Goal: Navigation & Orientation: Find specific page/section

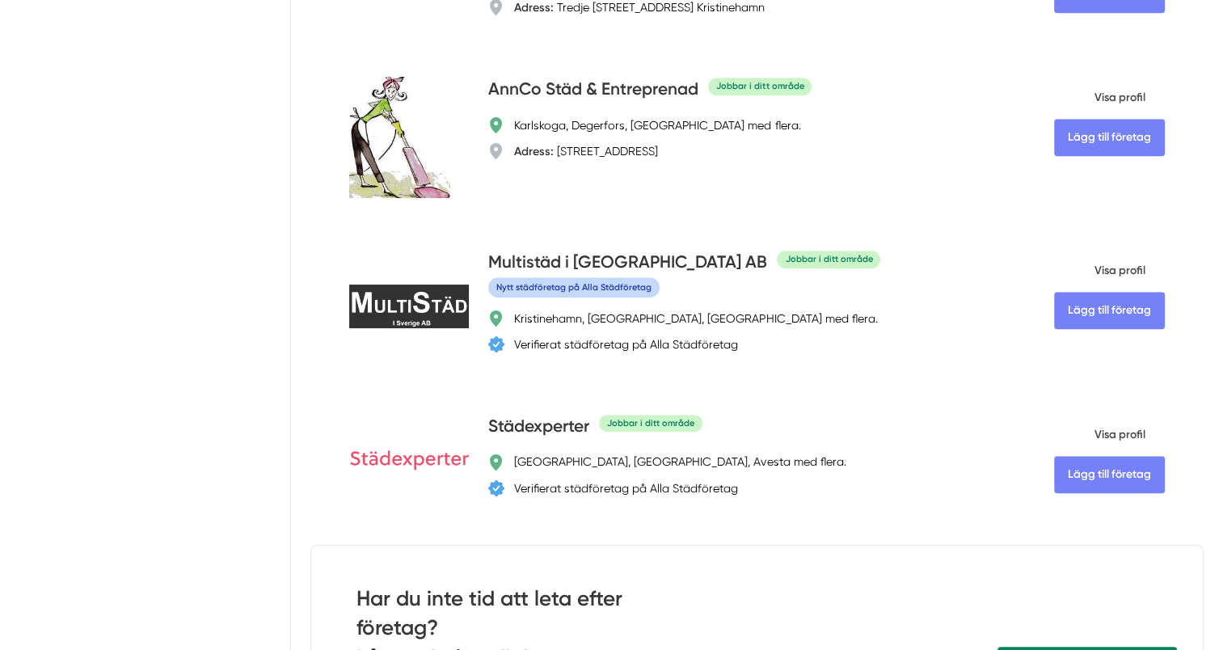
scroll to position [1374, 0]
click at [1128, 268] on span "Visa profil" at bounding box center [1099, 270] width 91 height 42
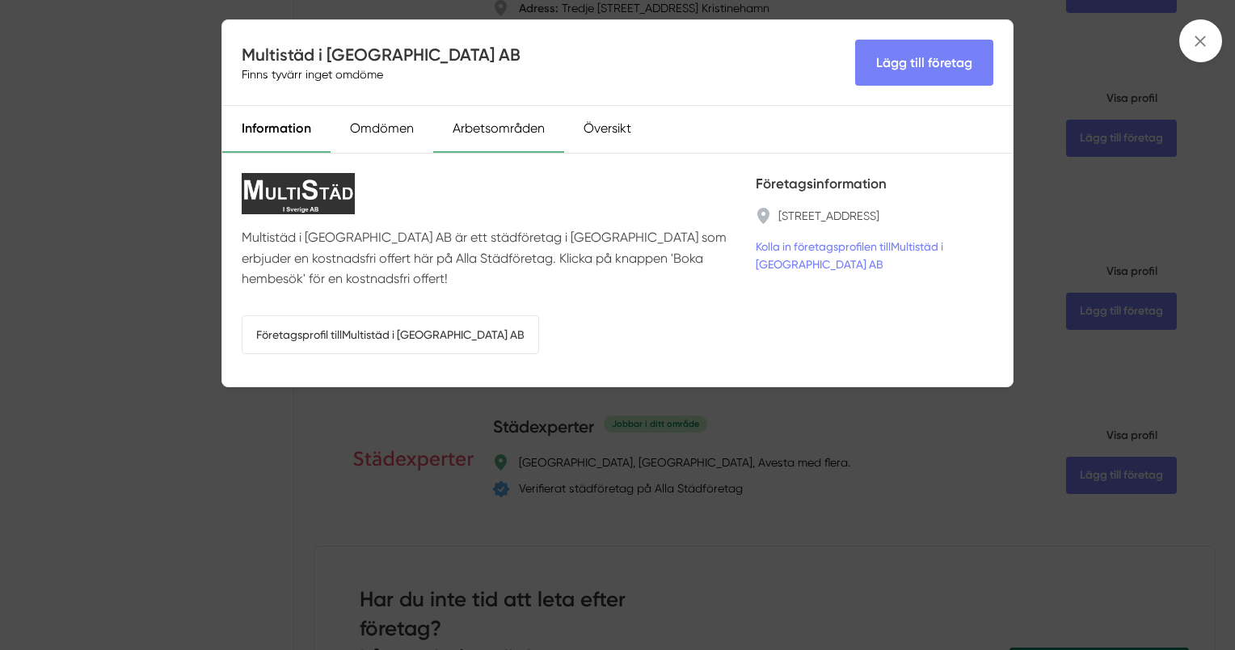
click at [492, 128] on div "Arbetsområden" at bounding box center [498, 129] width 131 height 47
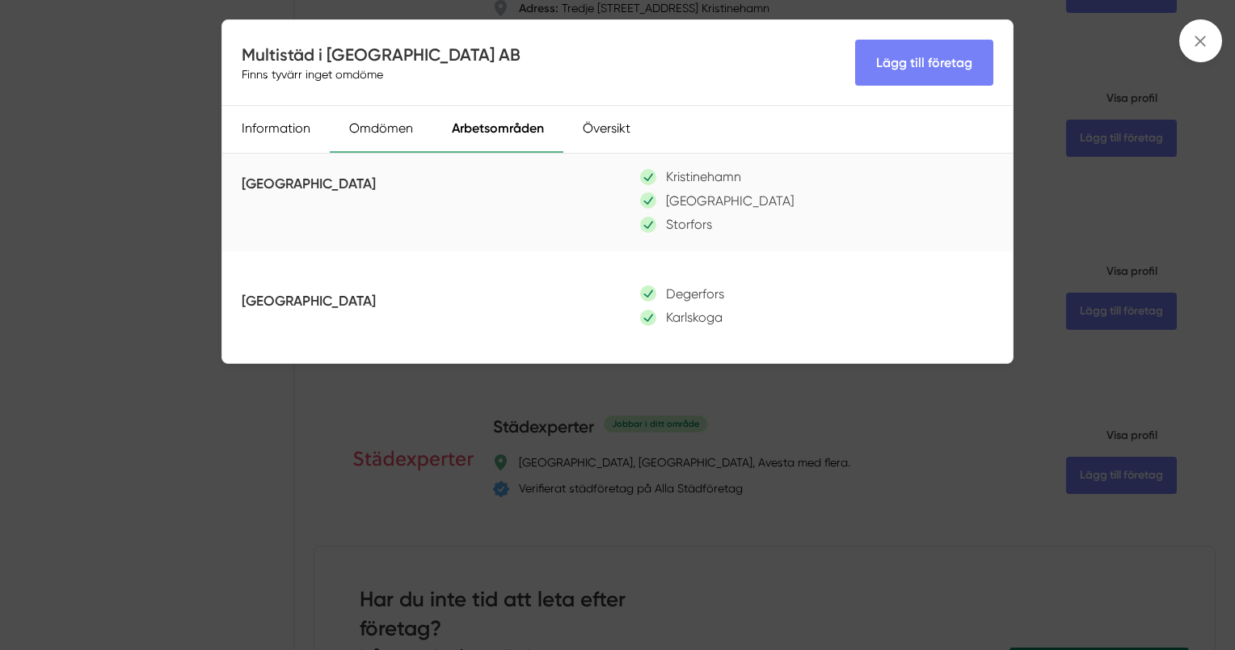
click at [386, 133] on div "Omdömen" at bounding box center [381, 129] width 103 height 47
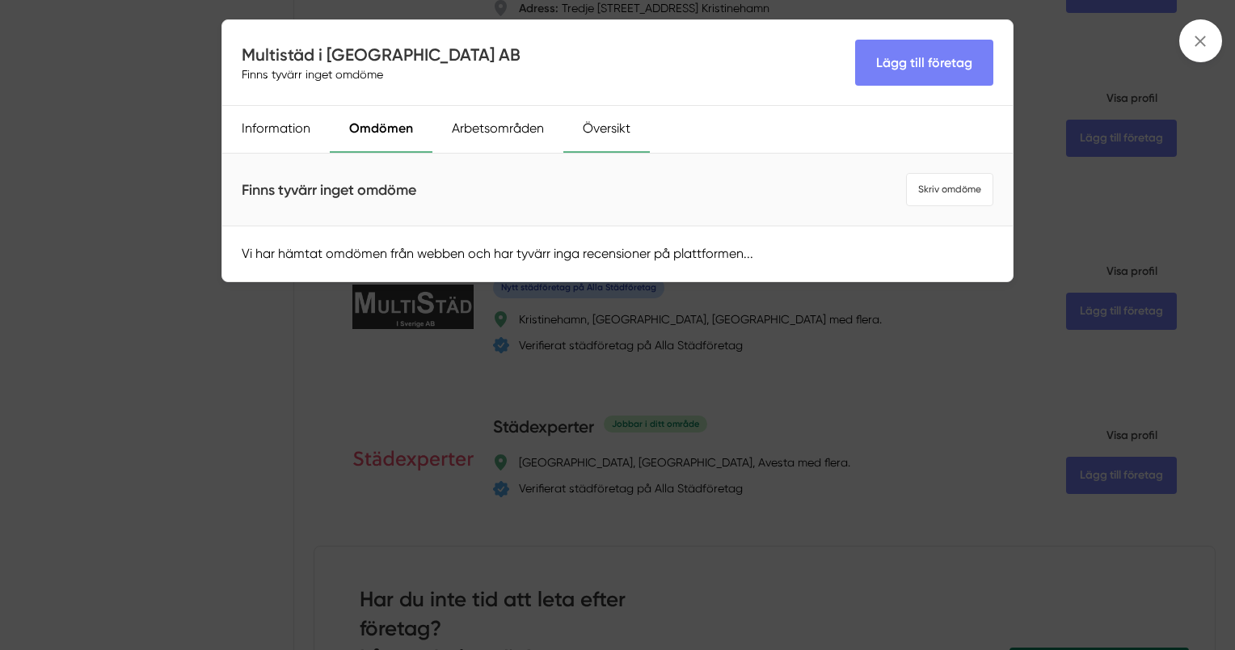
click at [617, 129] on div "Översikt" at bounding box center [607, 129] width 87 height 47
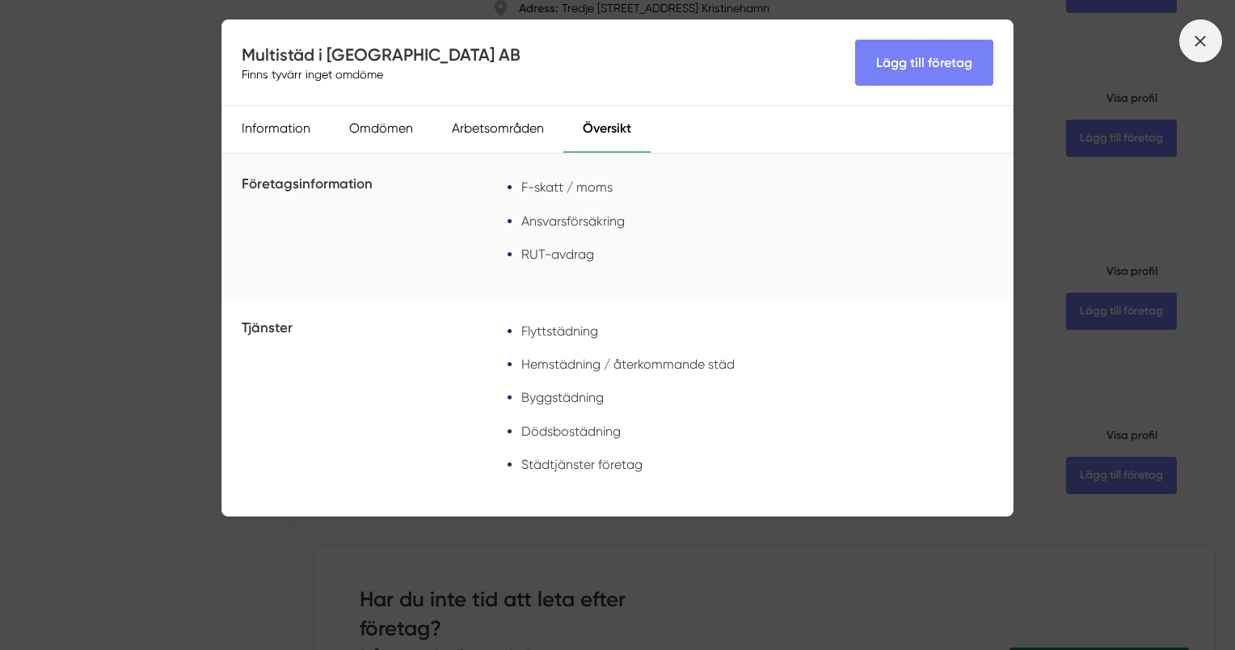
click at [1206, 37] on icon at bounding box center [1201, 41] width 18 height 18
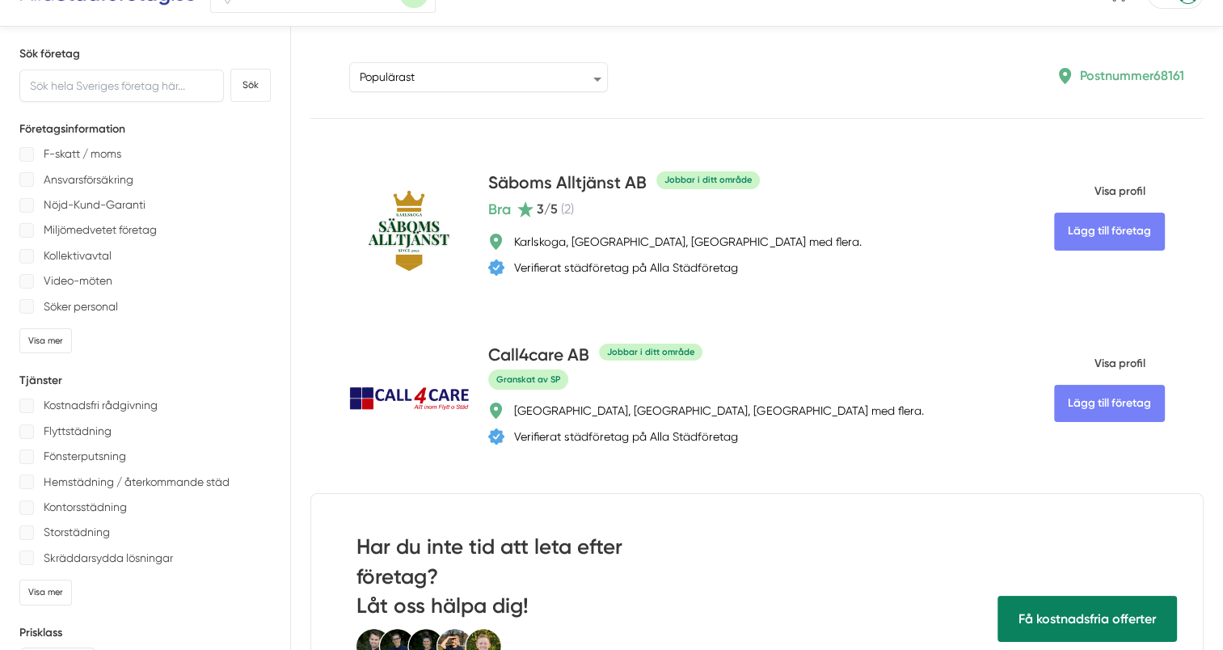
scroll to position [0, 0]
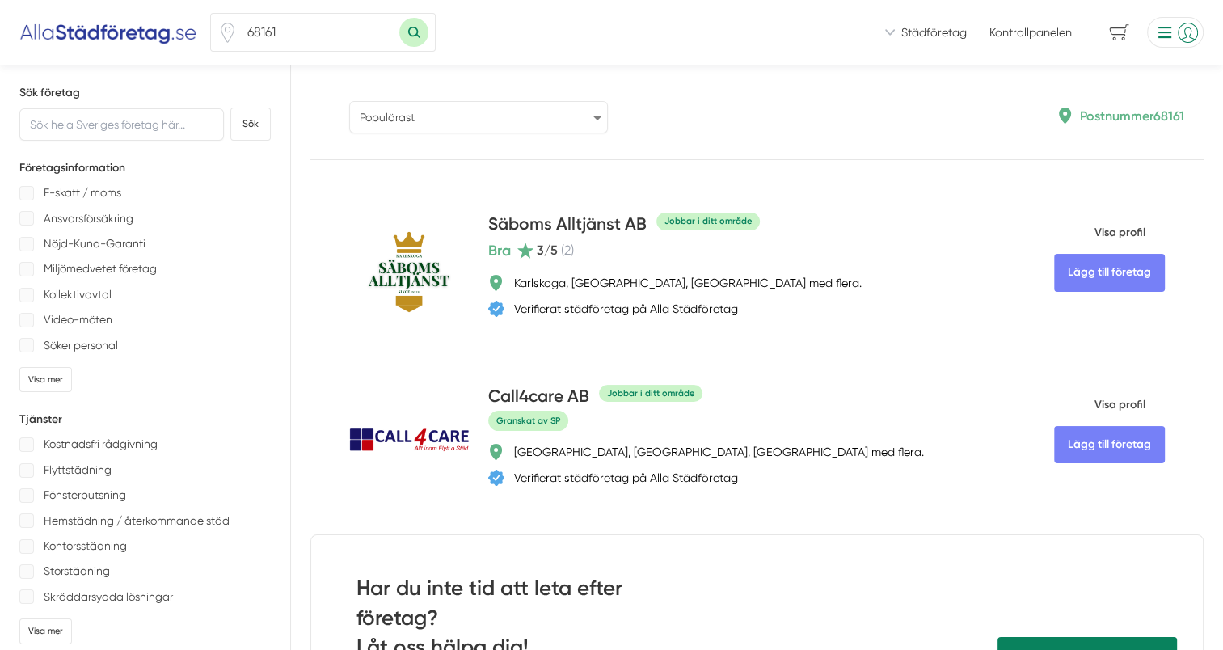
click at [598, 114] on select "Populärast Högst omdöme Flest omdömen Senaste uppdaterade Nyaste företaget på A…" at bounding box center [478, 117] width 259 height 32
click at [598, 118] on select "Populärast Högst omdöme Flest omdömen Senaste uppdaterade Nyaste företaget på A…" at bounding box center [478, 117] width 259 height 32
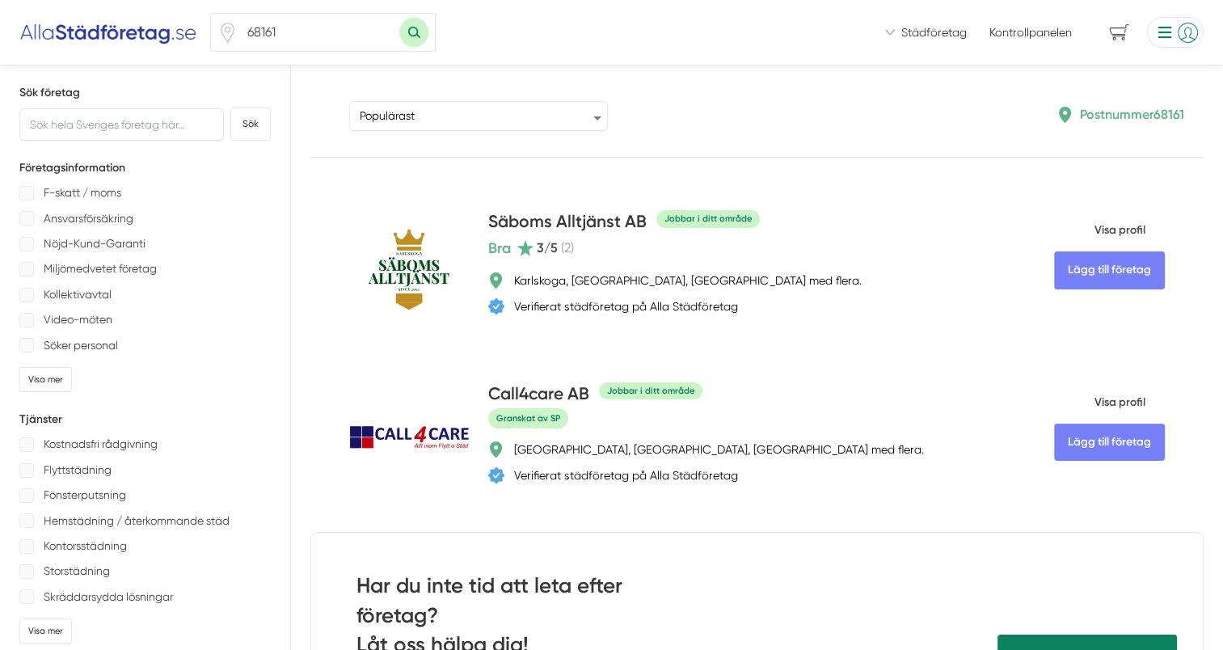
click at [1179, 37] on li at bounding box center [1172, 32] width 63 height 31
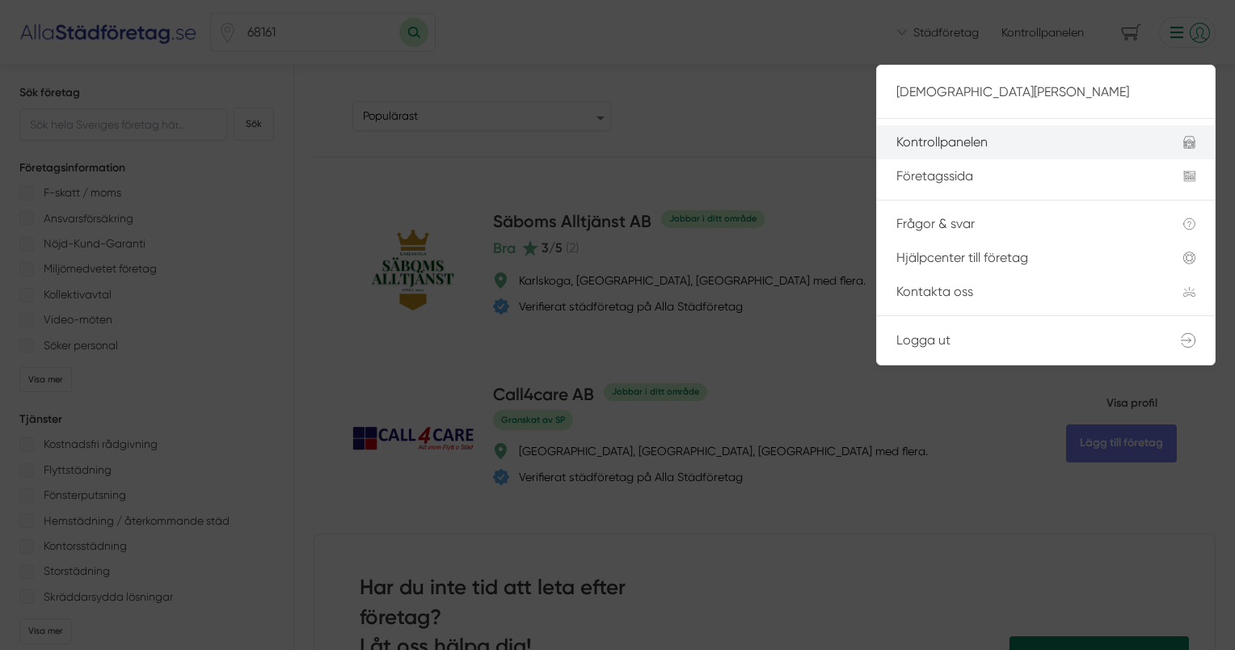
click at [980, 144] on div "Kontrollpanelen" at bounding box center [1021, 142] width 248 height 15
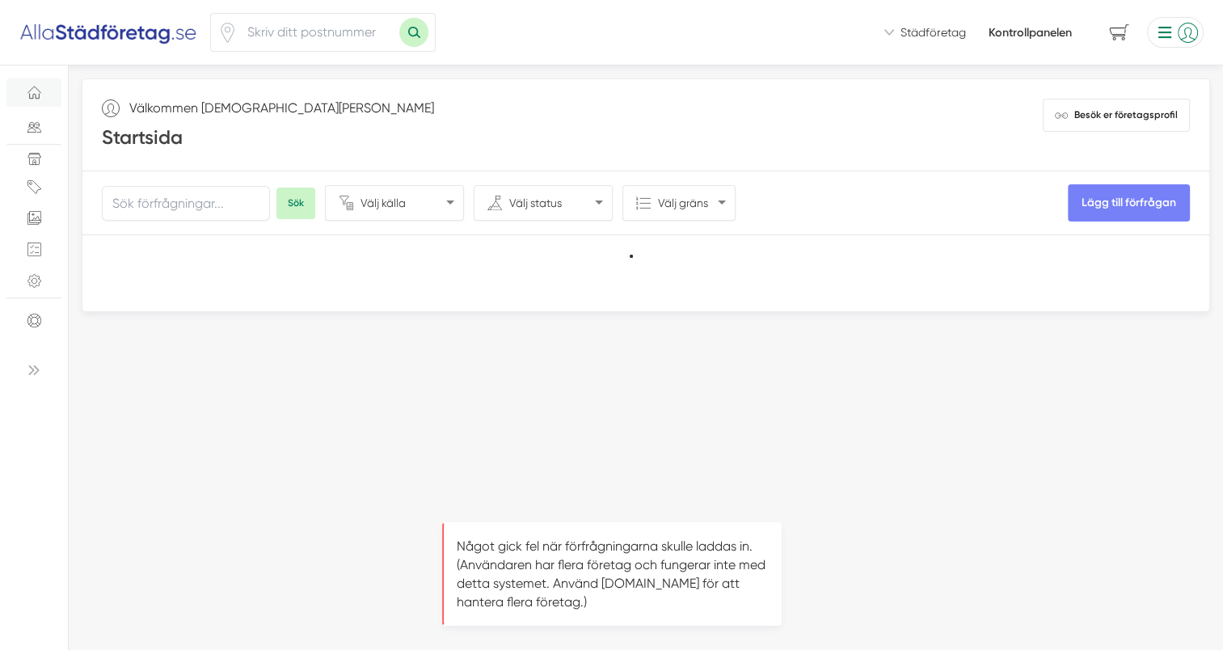
click at [1187, 26] on li at bounding box center [1172, 32] width 63 height 31
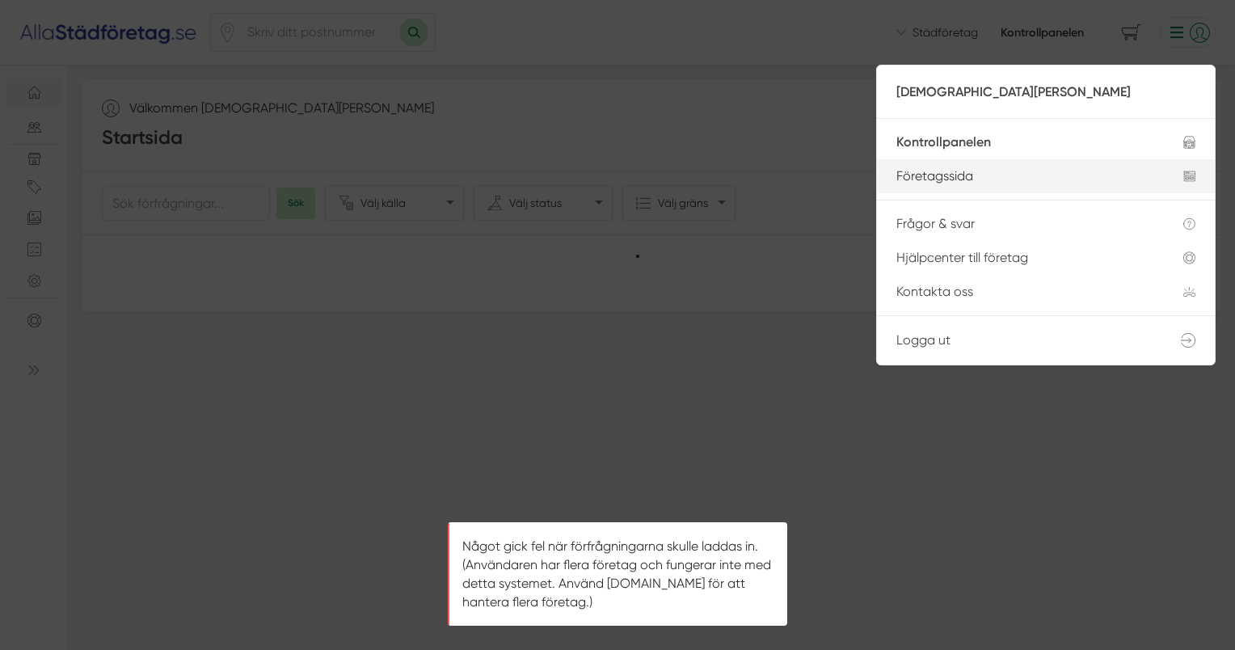
click at [964, 181] on div "Företagssida" at bounding box center [1021, 176] width 248 height 15
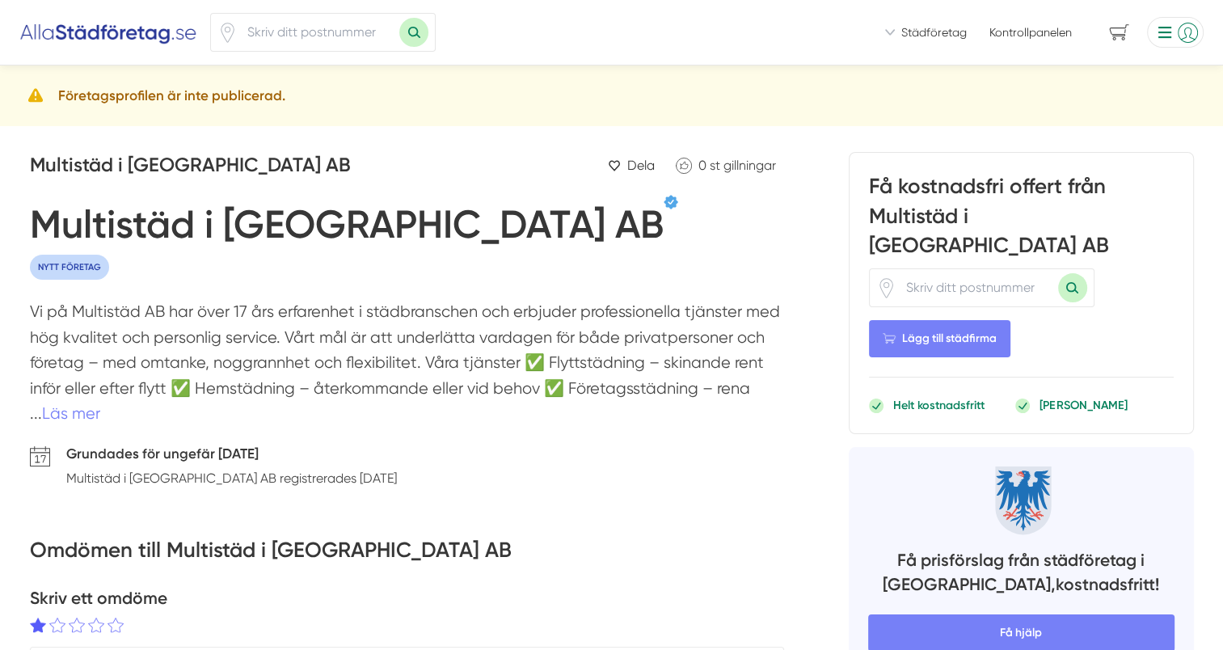
click at [188, 91] on h5 "Företagsprofilen är inte publicerad." at bounding box center [171, 96] width 227 height 22
click at [1187, 27] on li at bounding box center [1172, 32] width 63 height 31
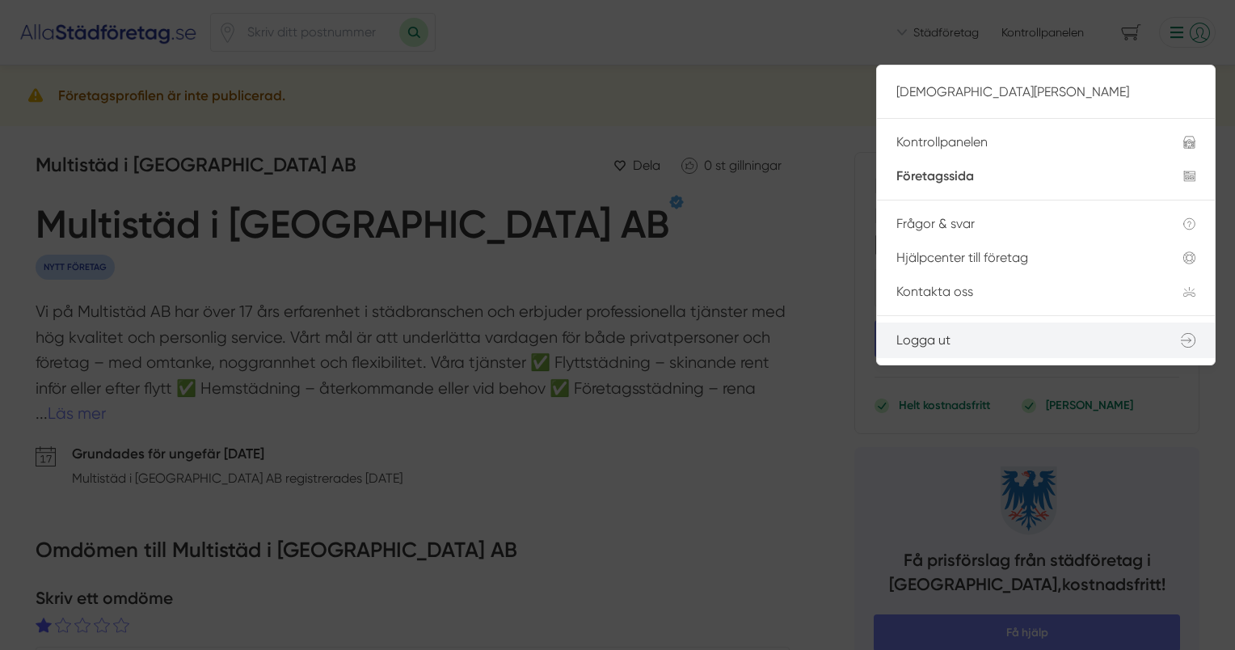
click at [934, 340] on span "Logga ut" at bounding box center [924, 339] width 54 height 15
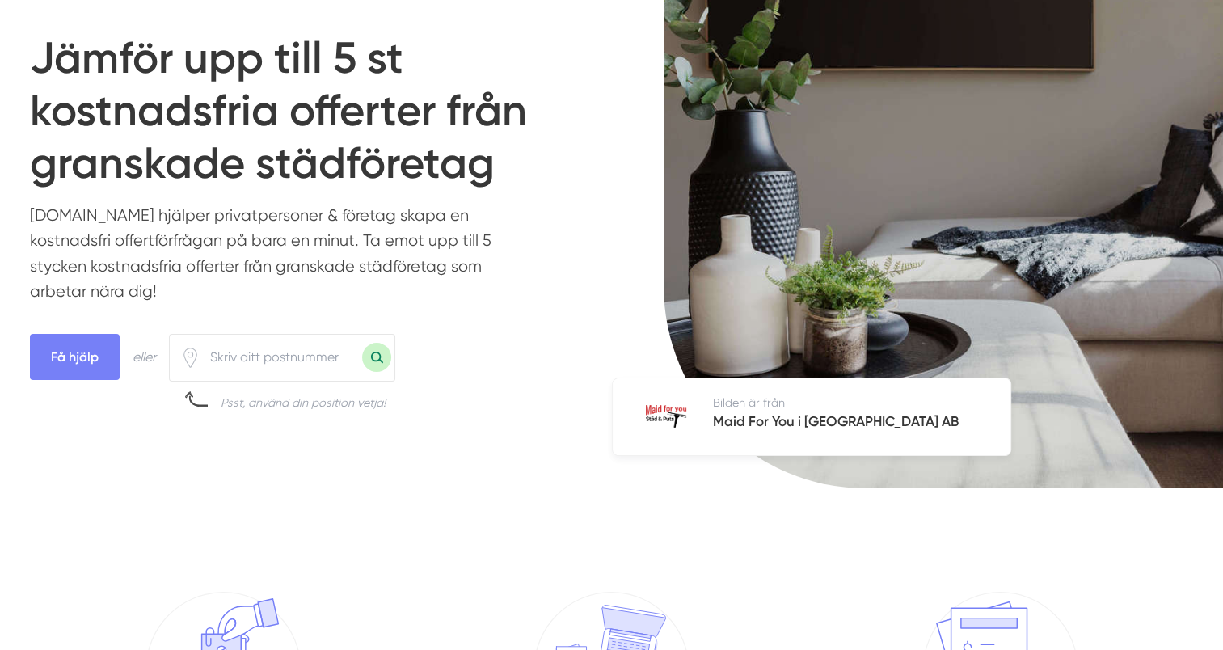
scroll to position [81, 0]
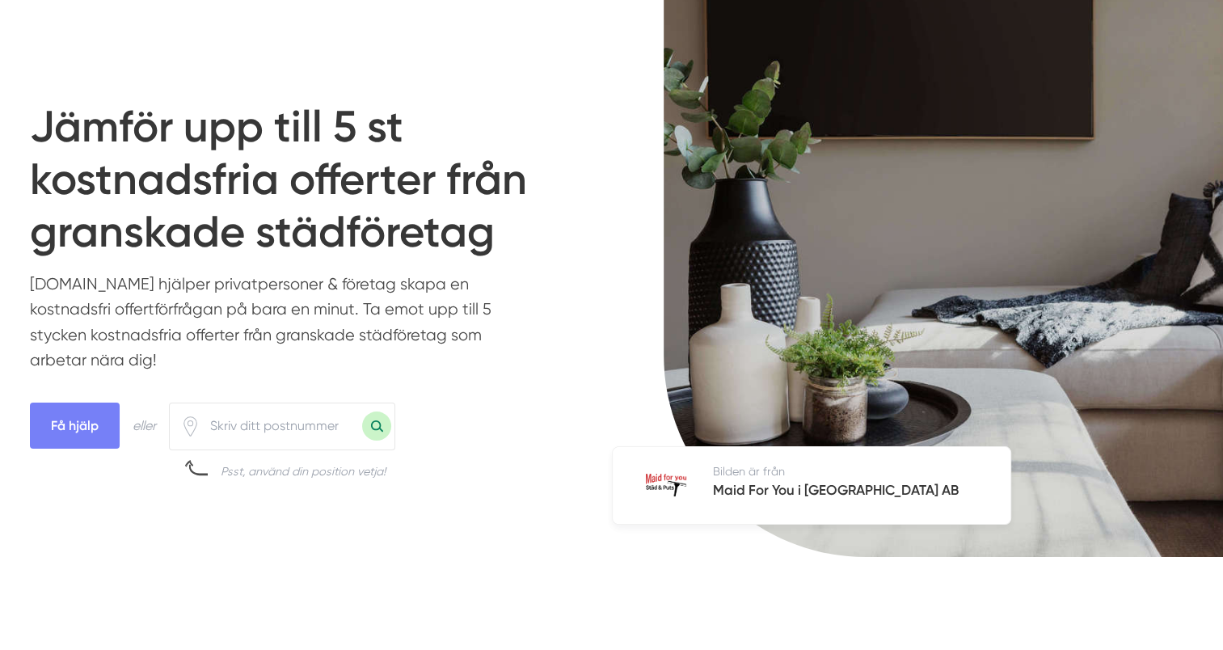
click at [266, 429] on input "number" at bounding box center [282, 425] width 162 height 37
type input "68161"
click at [362, 412] on button "Sök med postnummer" at bounding box center [376, 426] width 29 height 29
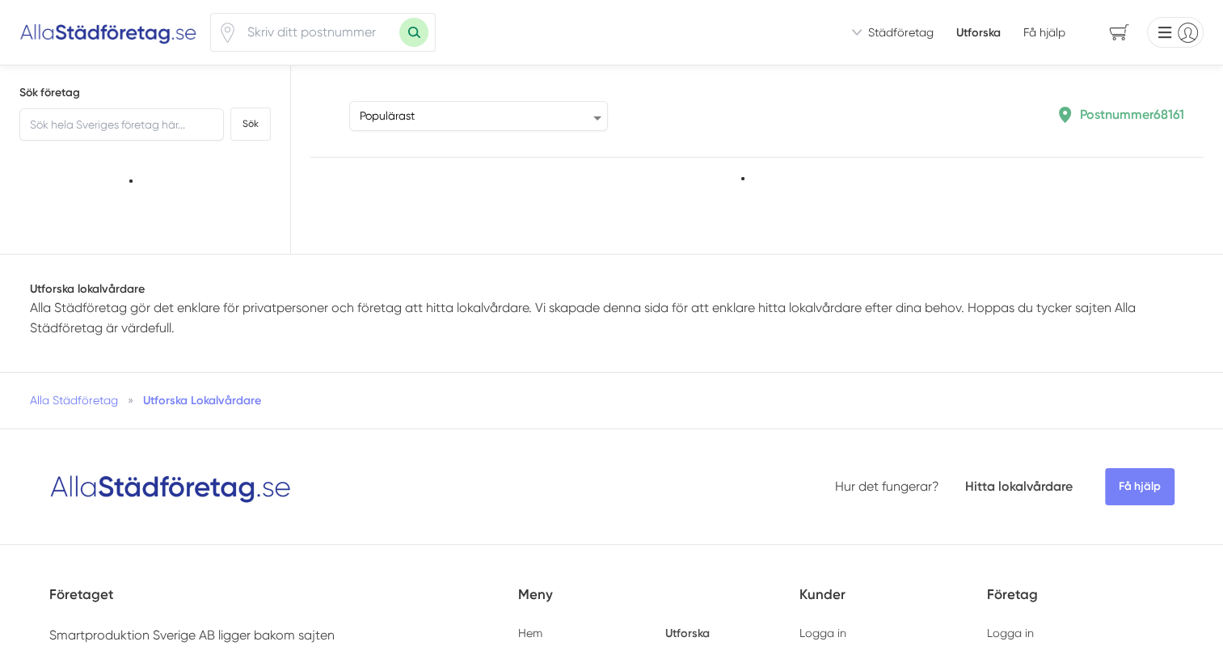
type input "68161"
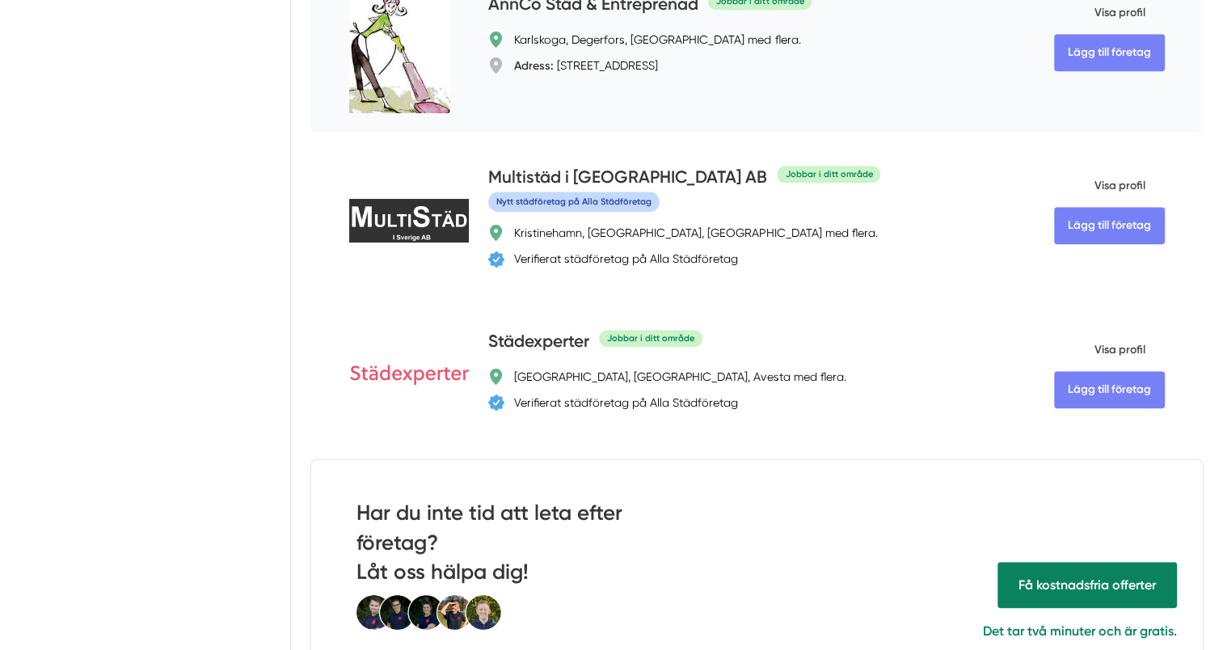
scroll to position [1455, 0]
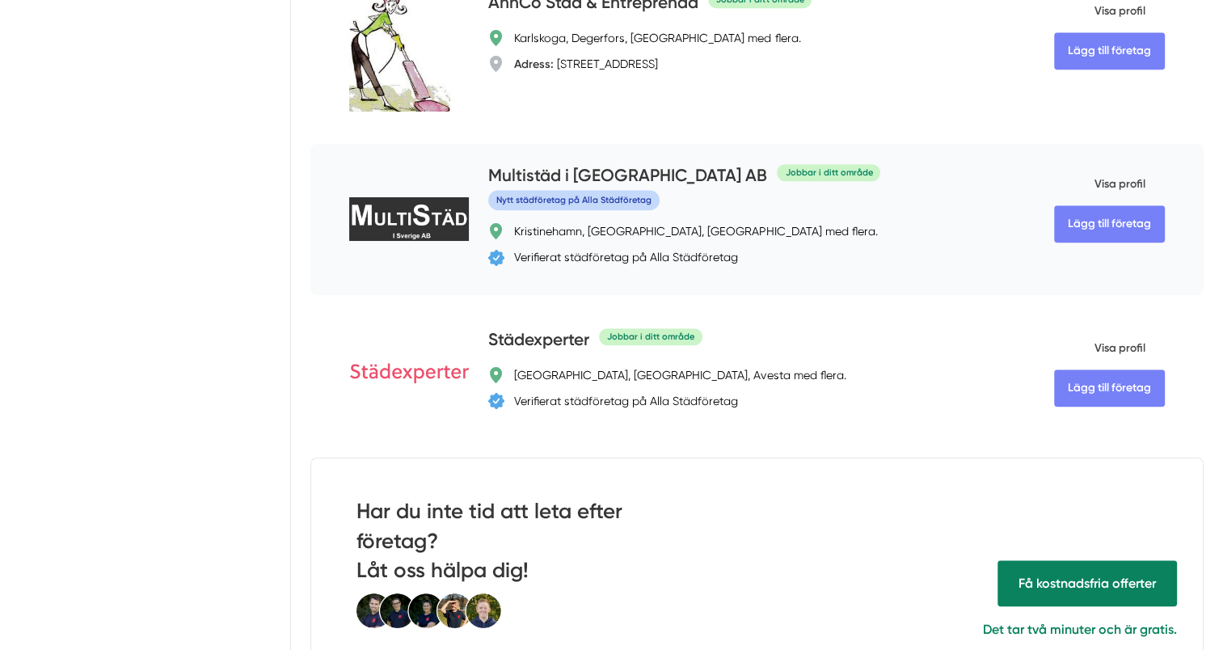
click at [1119, 188] on span "Visa profil" at bounding box center [1099, 184] width 91 height 42
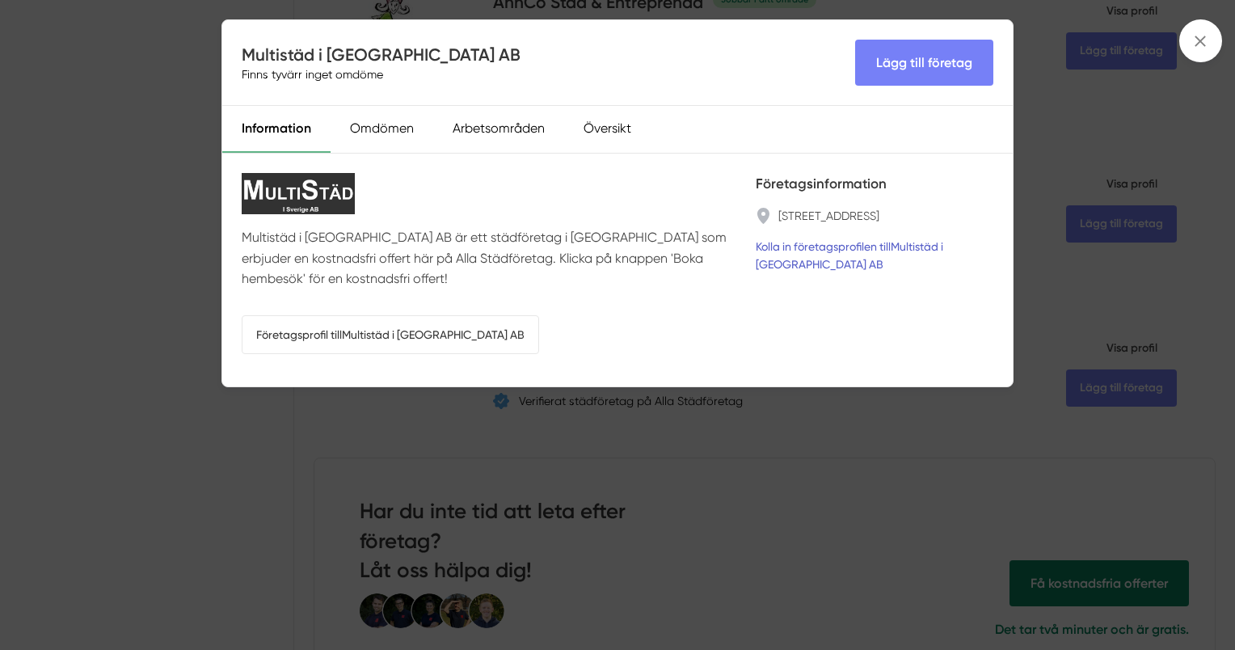
click at [867, 247] on link "Kolla in företagsprofilen till Multistäd i [GEOGRAPHIC_DATA] AB" at bounding box center [875, 256] width 238 height 36
click at [1205, 43] on line at bounding box center [1201, 40] width 9 height 9
